Goal: Information Seeking & Learning: Learn about a topic

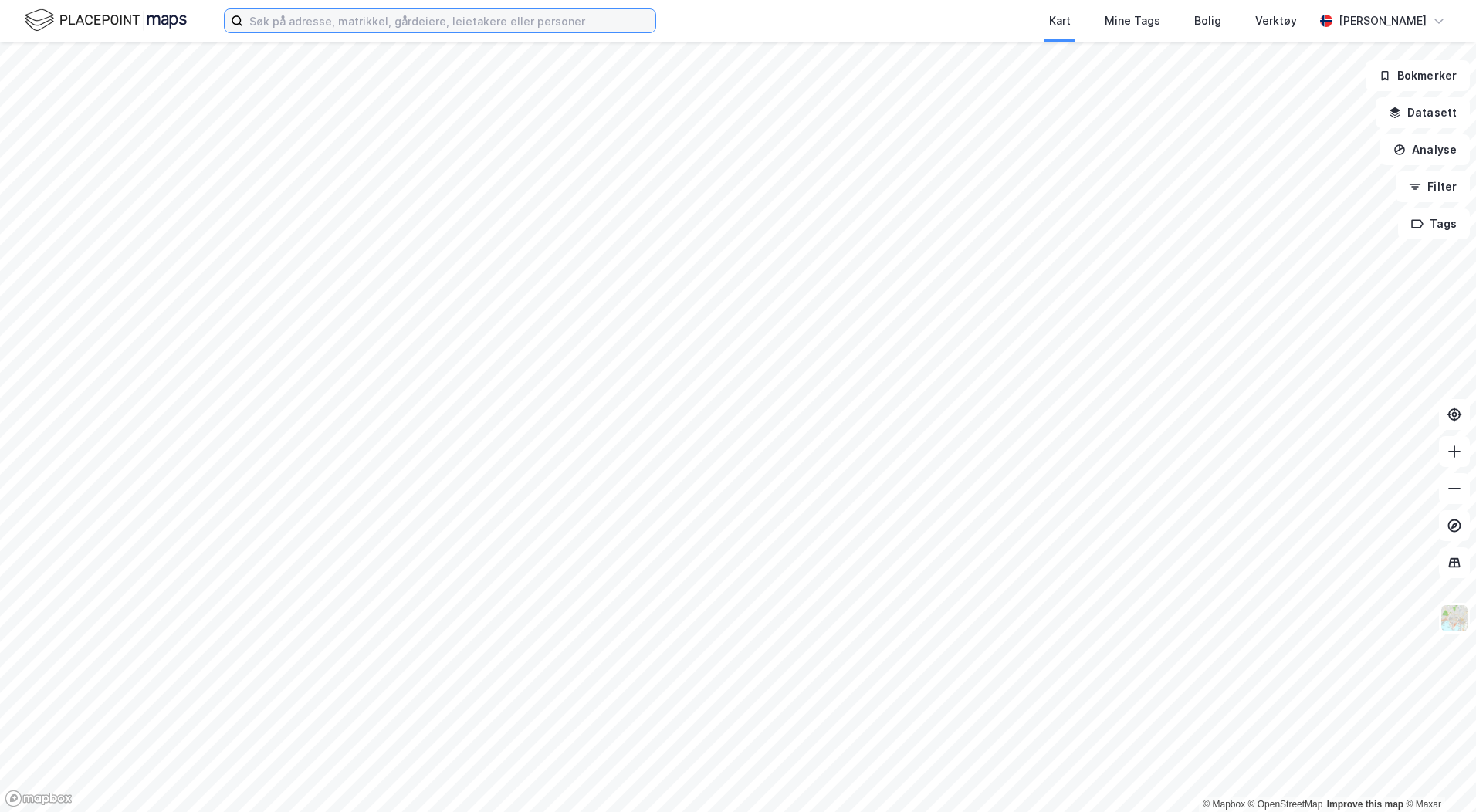
click at [310, 21] on input at bounding box center [449, 21] width 412 height 23
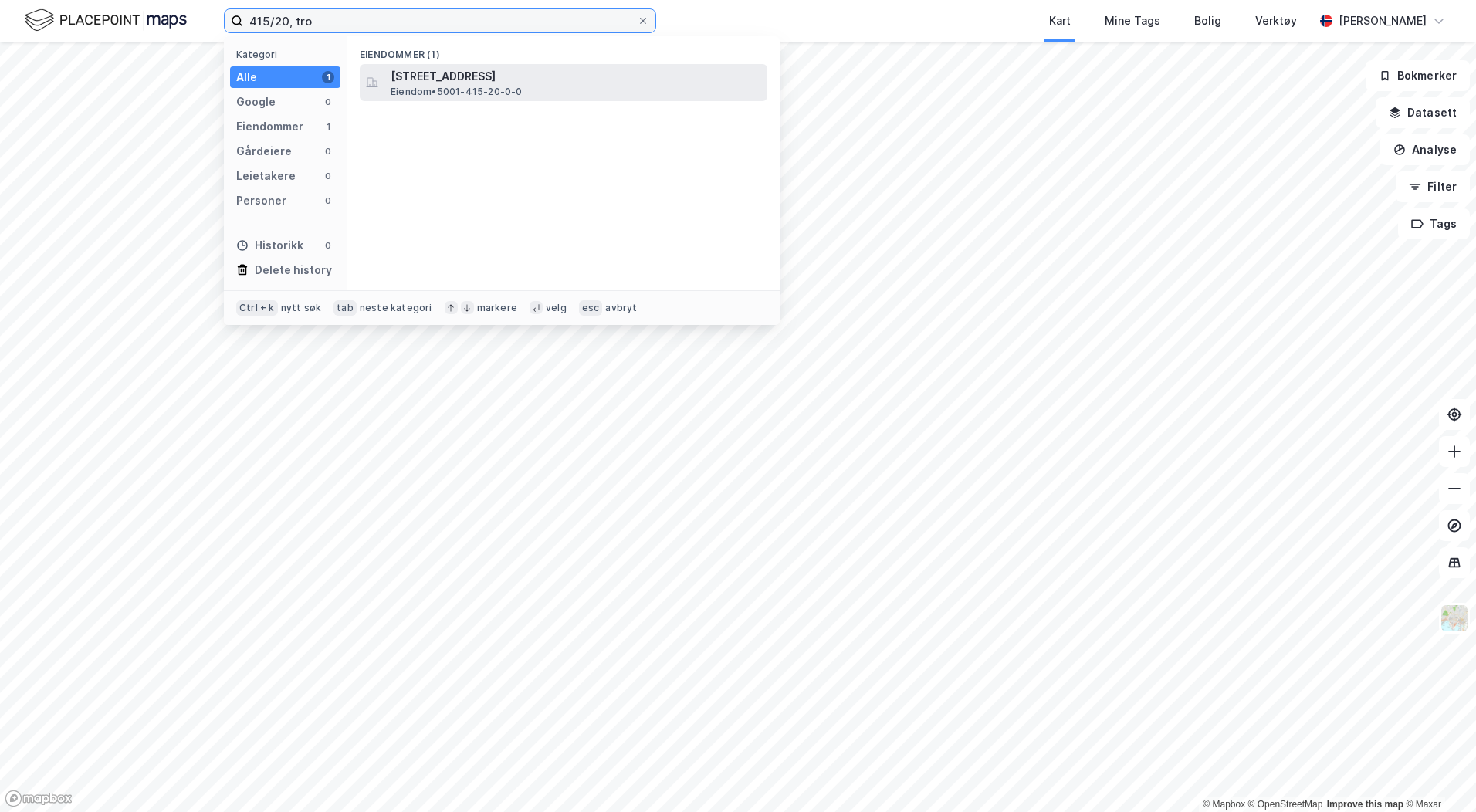
type input "415/20, tro"
click at [530, 77] on span "[STREET_ADDRESS]" at bounding box center [576, 77] width 370 height 19
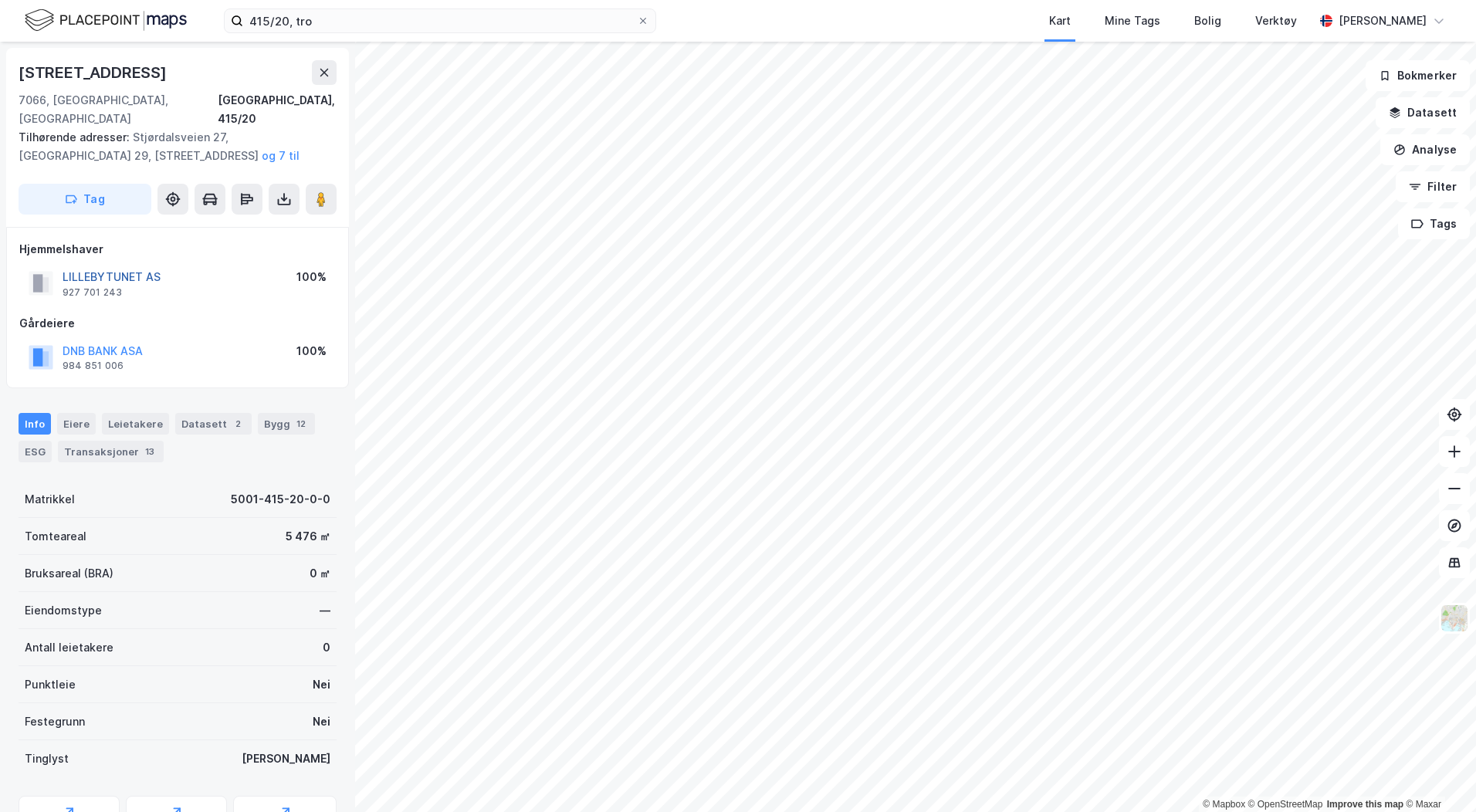
click at [0, 0] on button "LILLEBYTUNET AS" at bounding box center [0, 0] width 0 height 0
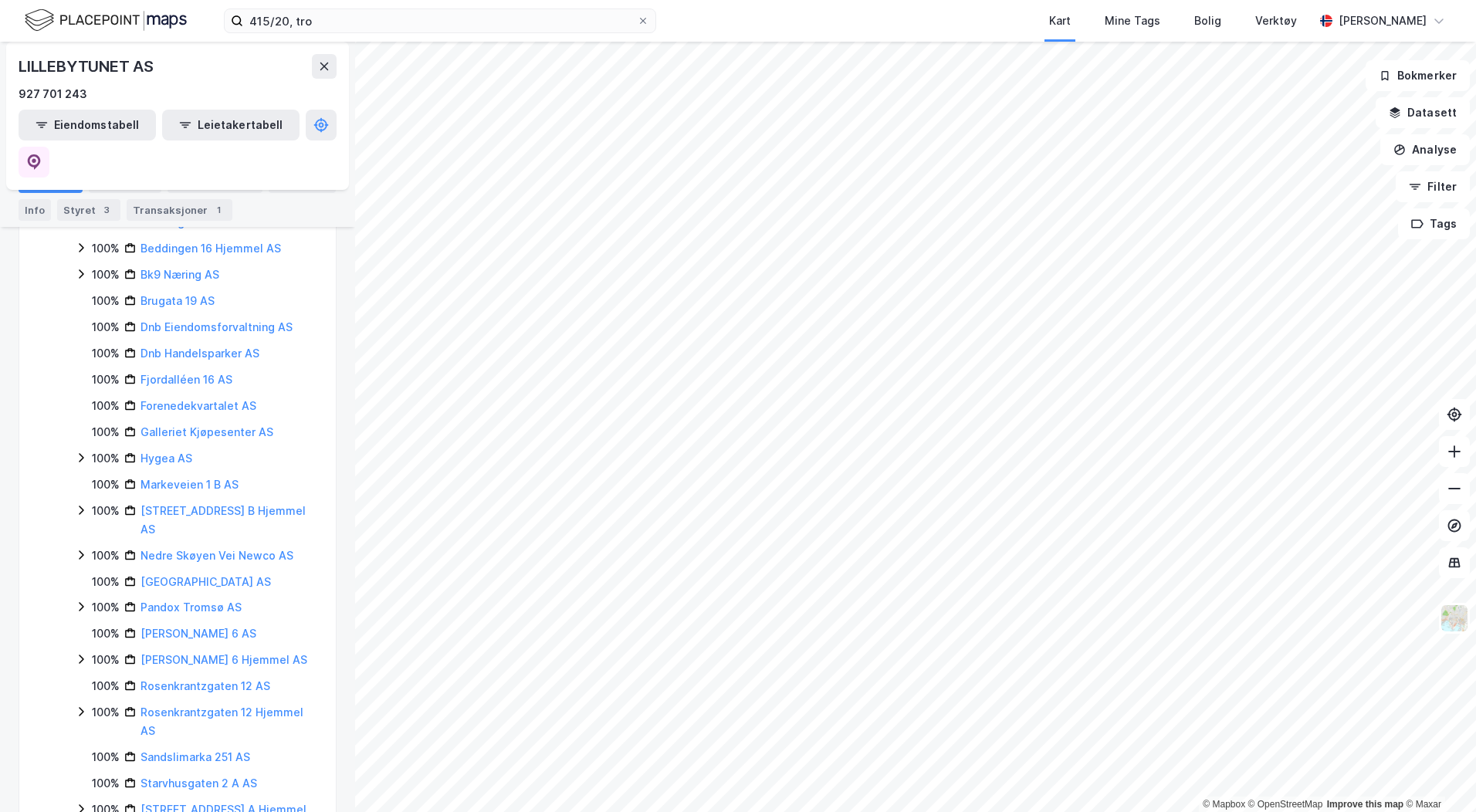
scroll to position [463, 0]
